Goal: Task Accomplishment & Management: Manage account settings

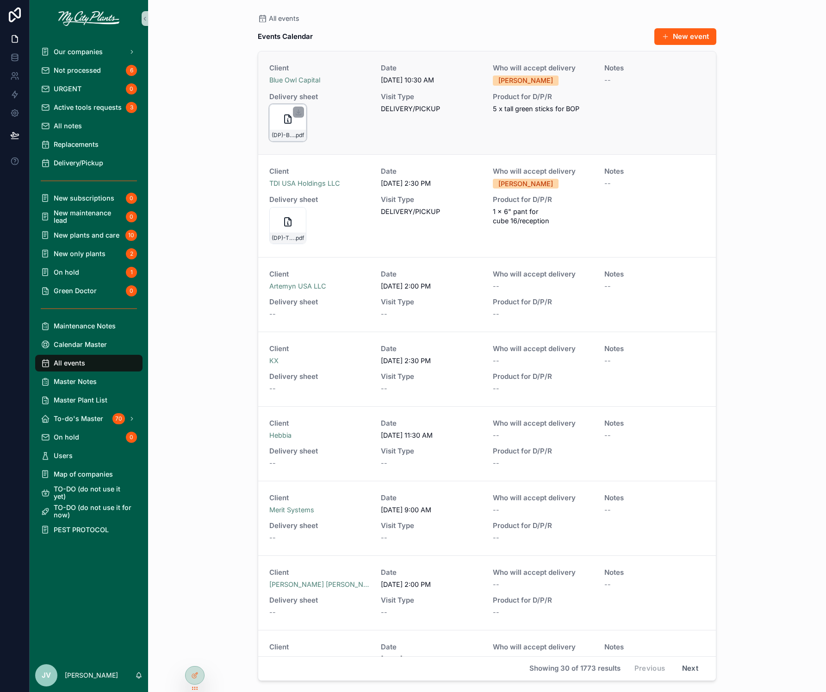
click at [291, 119] on icon "scrollable content" at bounding box center [288, 119] width 6 height 8
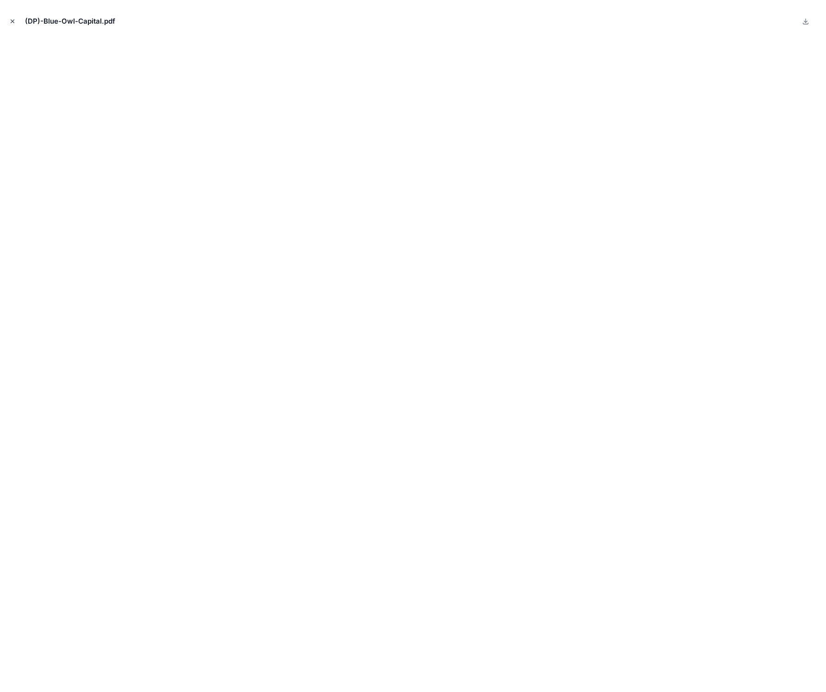
click at [11, 18] on icon "Close modal" at bounding box center [12, 21] width 6 height 6
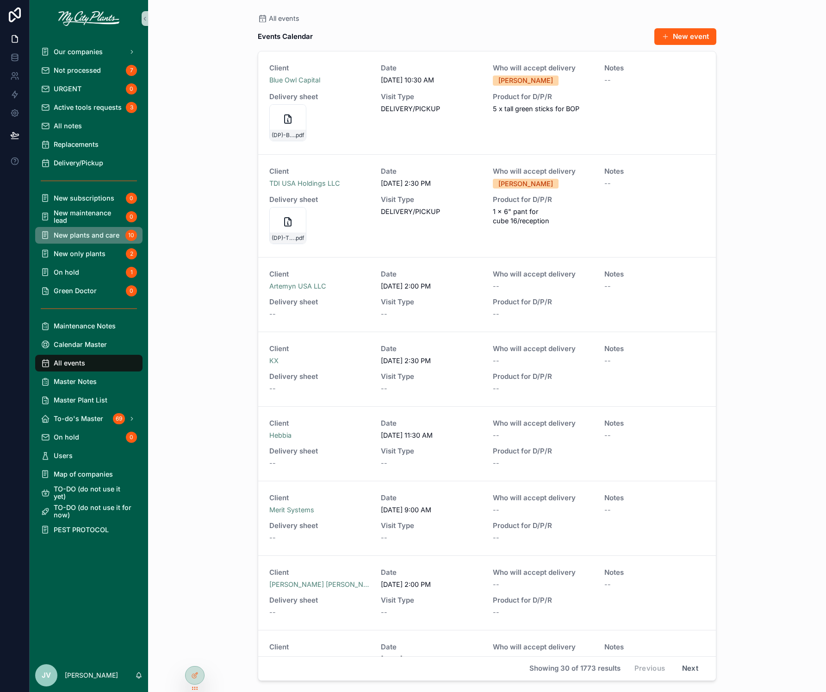
click at [87, 232] on span "New plants and care" at bounding box center [87, 234] width 66 height 7
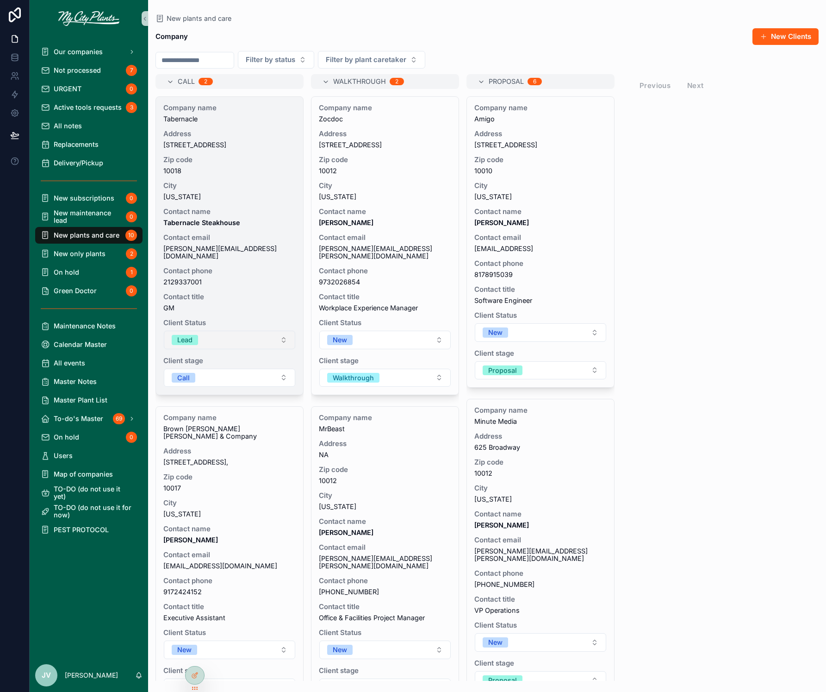
click at [286, 335] on button "Lead" at bounding box center [229, 340] width 131 height 19
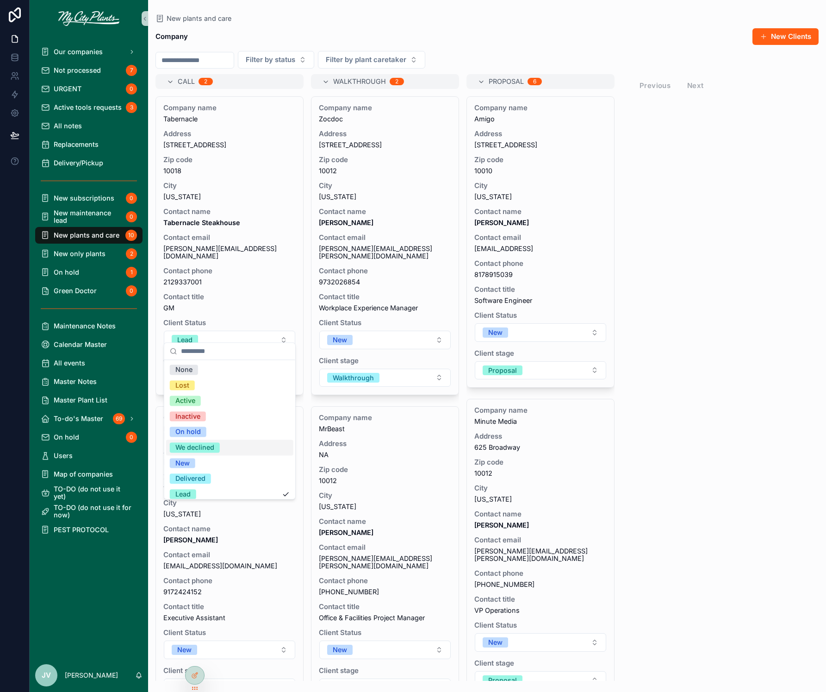
click at [213, 444] on div "We declined" at bounding box center [194, 447] width 39 height 10
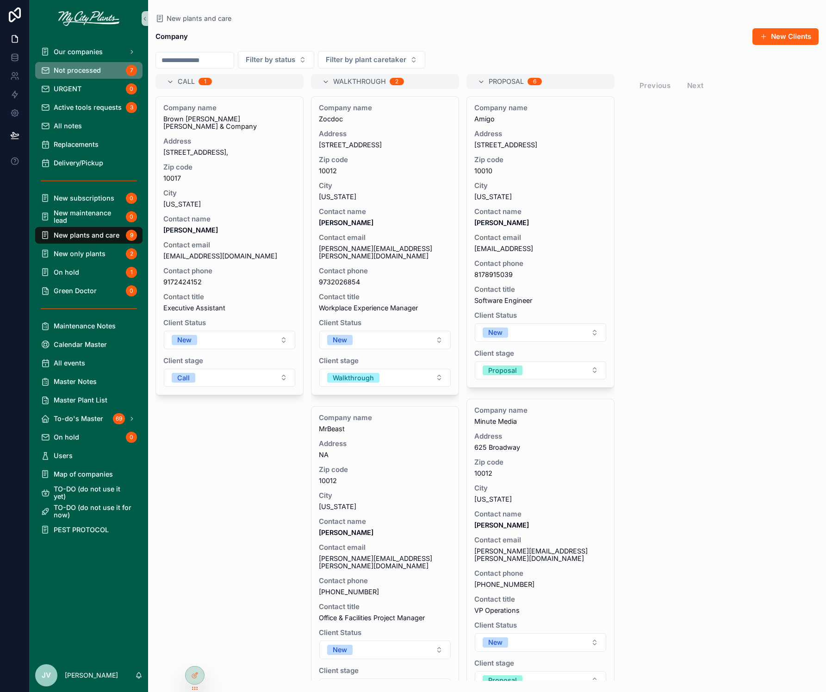
click at [85, 68] on span "Not processed" at bounding box center [77, 70] width 47 height 7
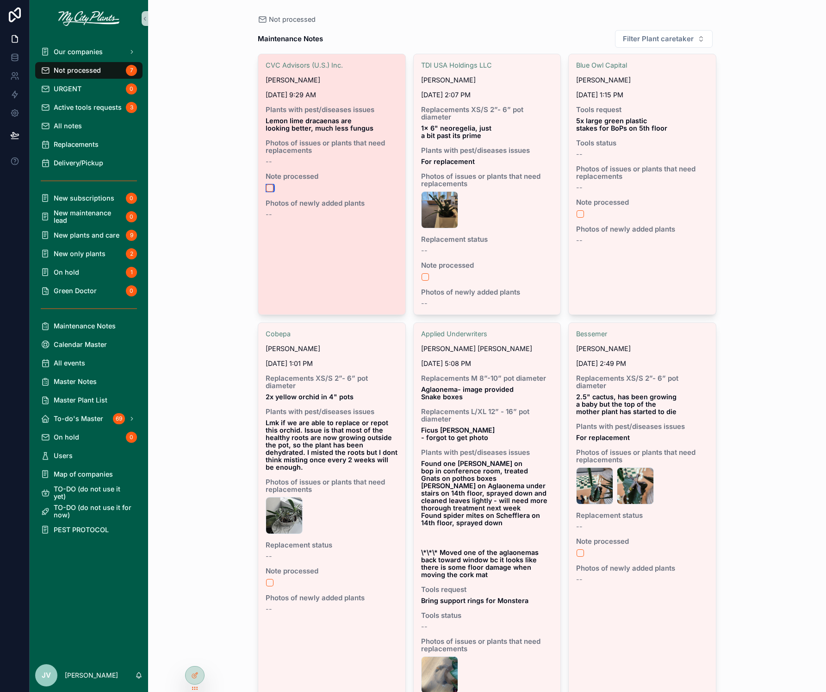
click at [270, 185] on button "scrollable content" at bounding box center [269, 187] width 7 height 7
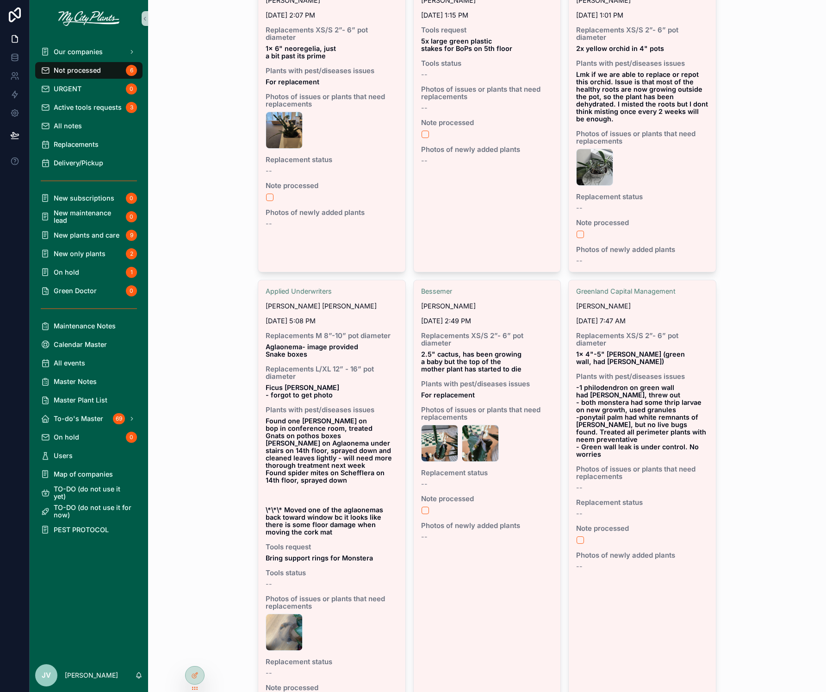
scroll to position [162, 0]
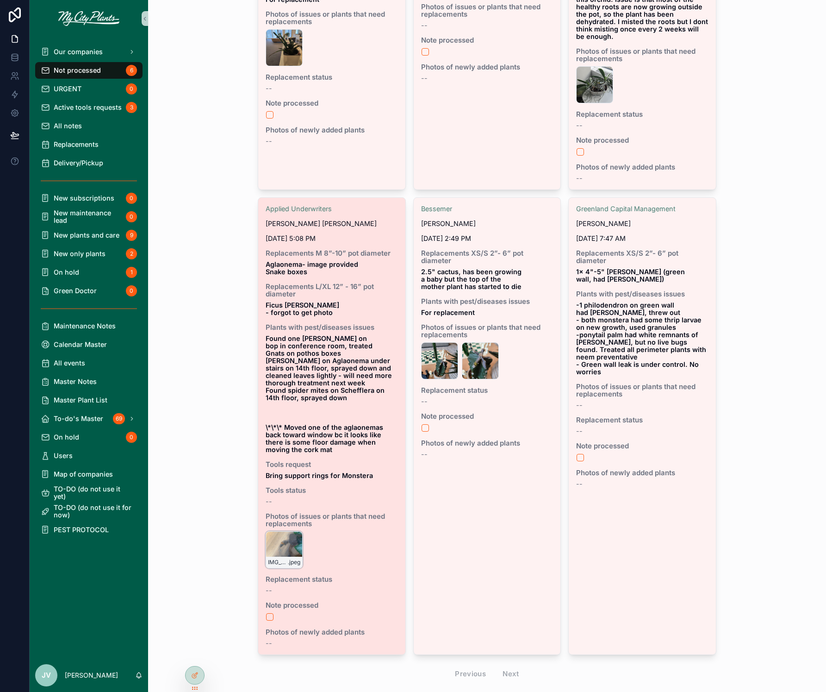
click at [280, 531] on div "IMG_2851 .jpeg" at bounding box center [284, 549] width 37 height 37
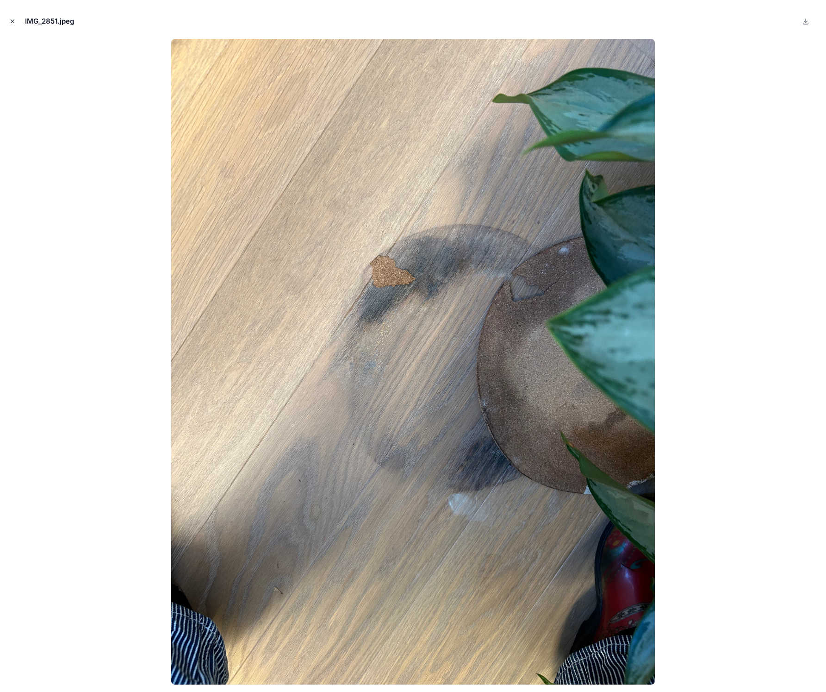
click at [11, 16] on button "Close modal" at bounding box center [12, 21] width 10 height 10
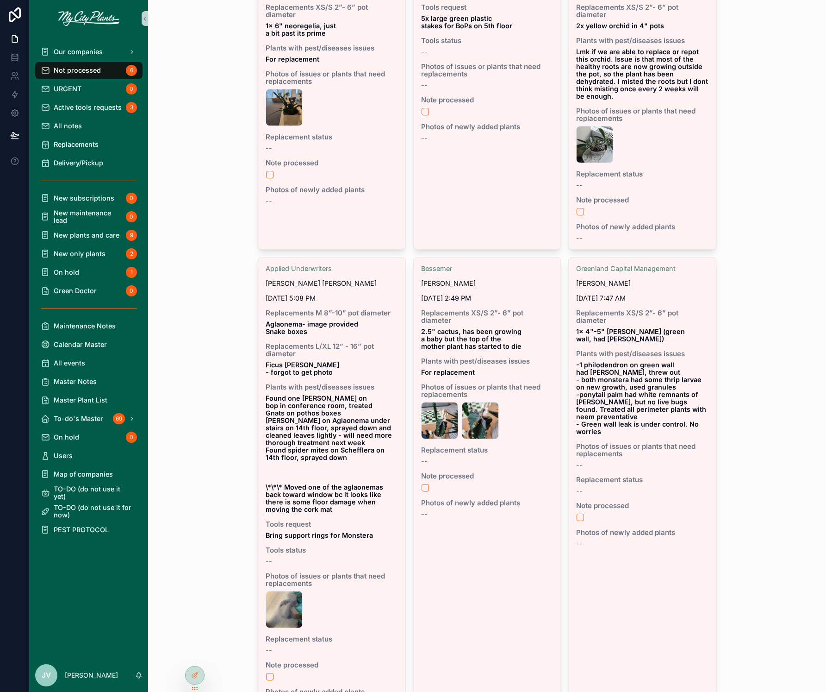
scroll to position [162, 0]
